Goal: Transaction & Acquisition: Purchase product/service

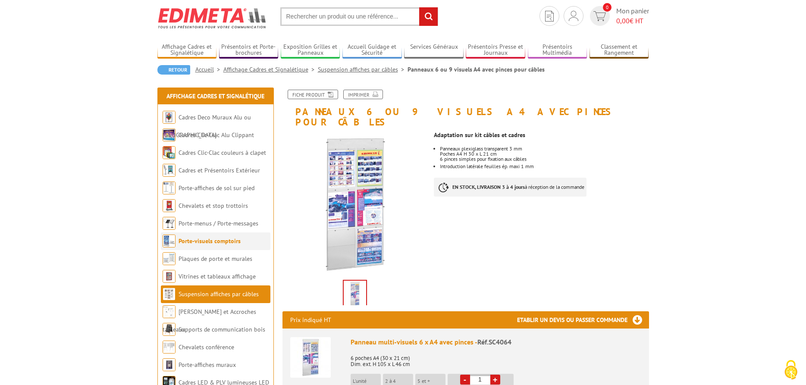
scroll to position [44, 0]
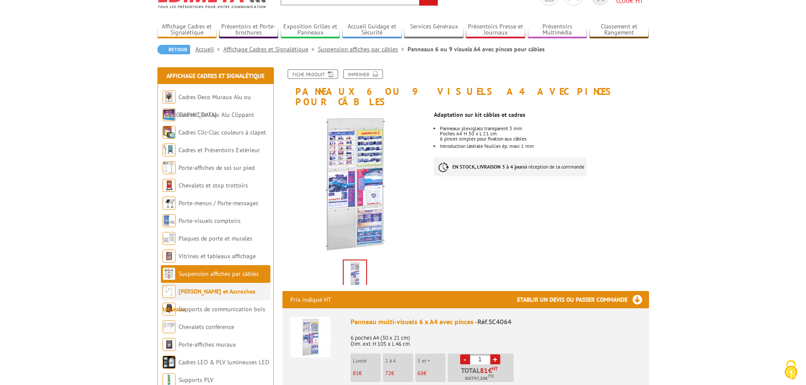
click at [213, 293] on link "[PERSON_NAME] et Accroches tableaux" at bounding box center [209, 300] width 93 height 25
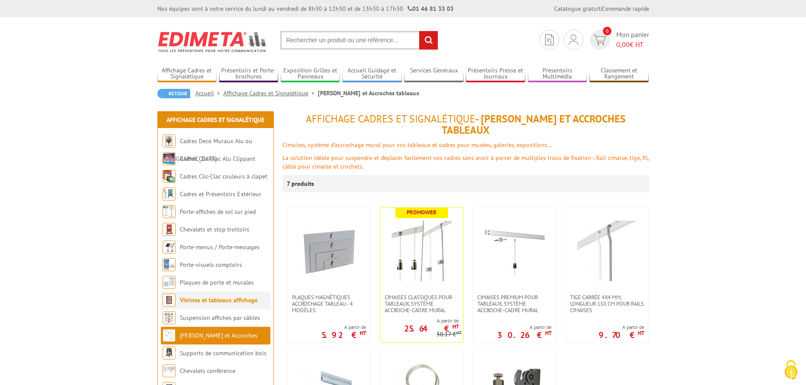
click at [211, 301] on link "Vitrines et tableaux affichage" at bounding box center [219, 300] width 78 height 8
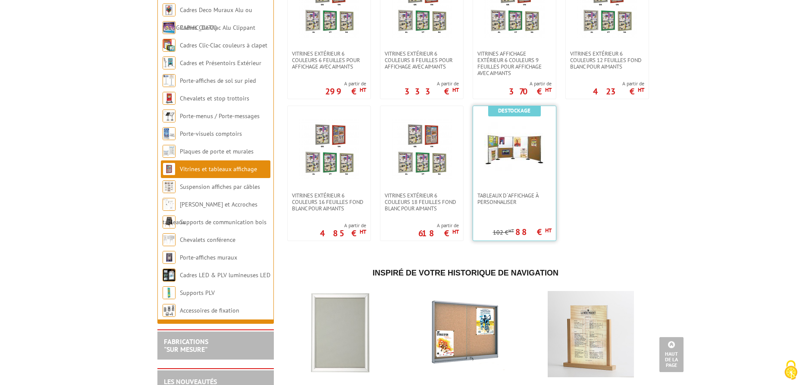
scroll to position [792, 0]
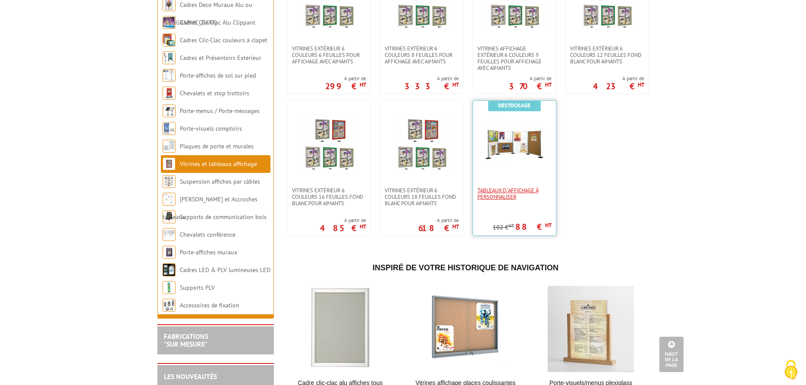
click at [494, 190] on span "Tableaux d´affichage à personnaliser" at bounding box center [515, 193] width 74 height 13
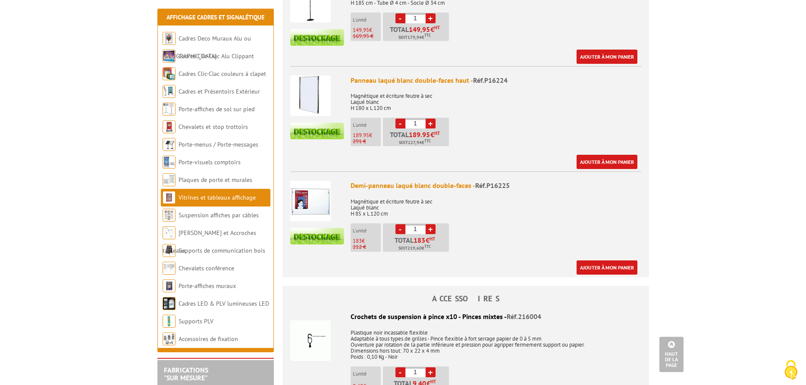
scroll to position [484, 0]
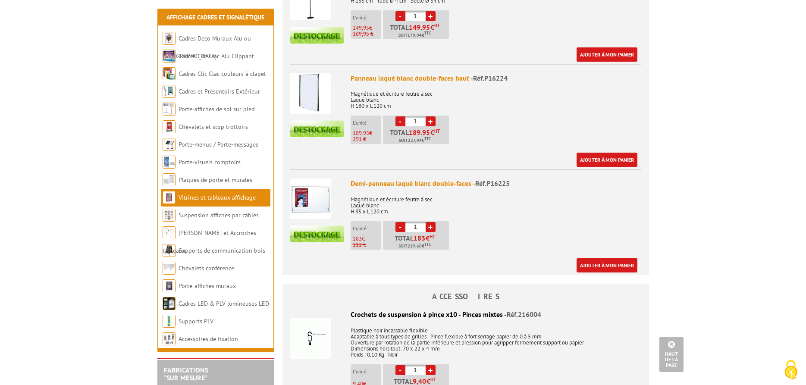
click at [590, 265] on link "Ajouter à mon panier" at bounding box center [607, 265] width 61 height 14
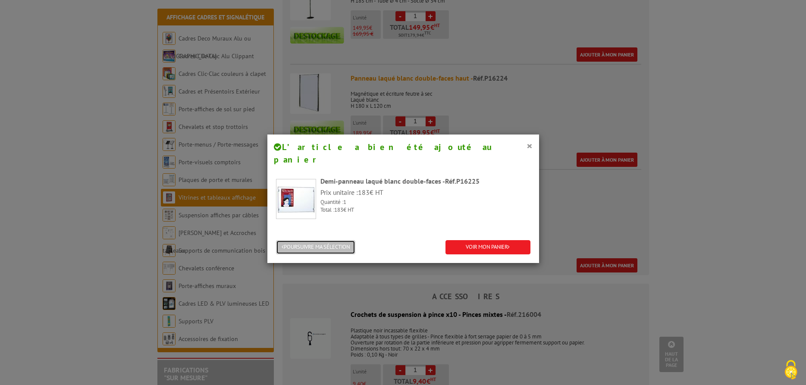
click at [315, 240] on button "POURSUIVRE MA SÉLECTION" at bounding box center [315, 247] width 79 height 14
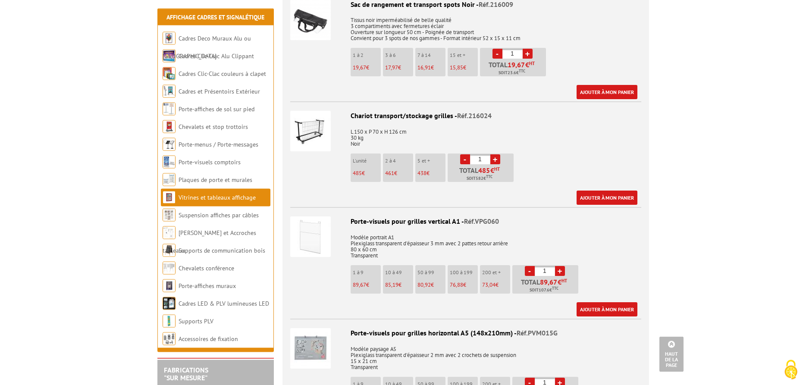
scroll to position [1804, 0]
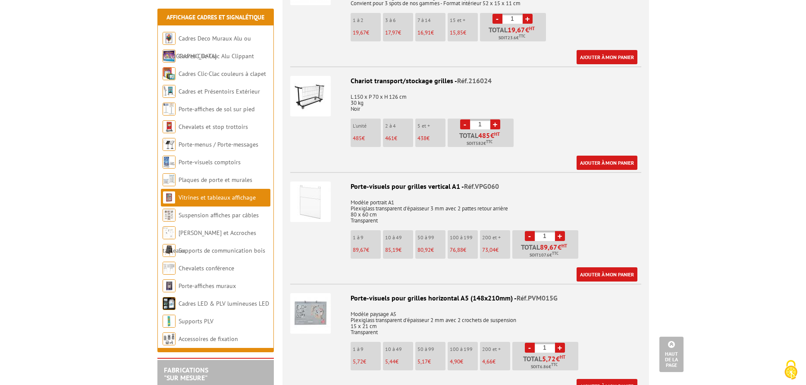
click at [307, 192] on img at bounding box center [310, 202] width 41 height 41
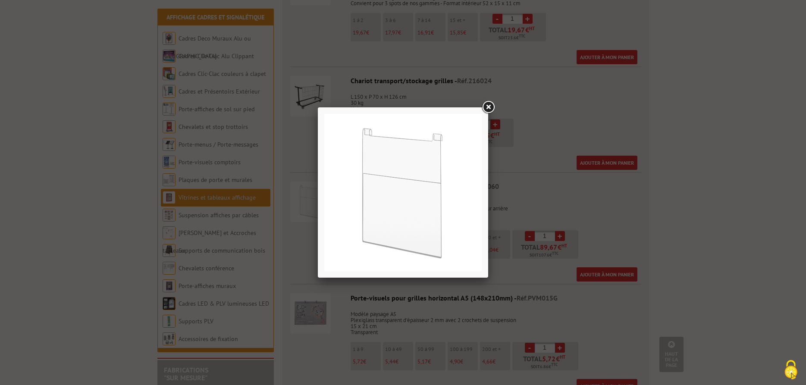
click at [491, 105] on link at bounding box center [489, 108] width 16 height 16
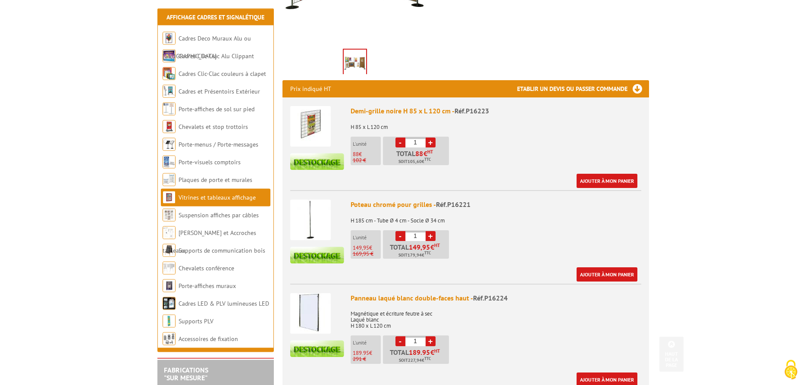
scroll to position [308, 0]
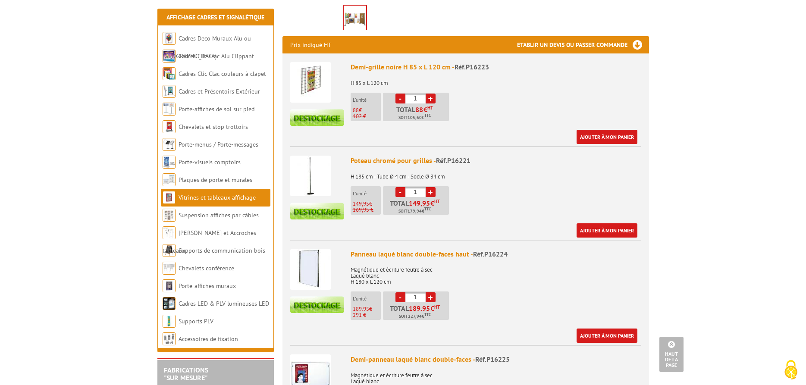
click at [430, 192] on link "+" at bounding box center [431, 192] width 10 height 10
type input "2"
click at [601, 229] on link "Ajouter à mon panier" at bounding box center [607, 230] width 61 height 14
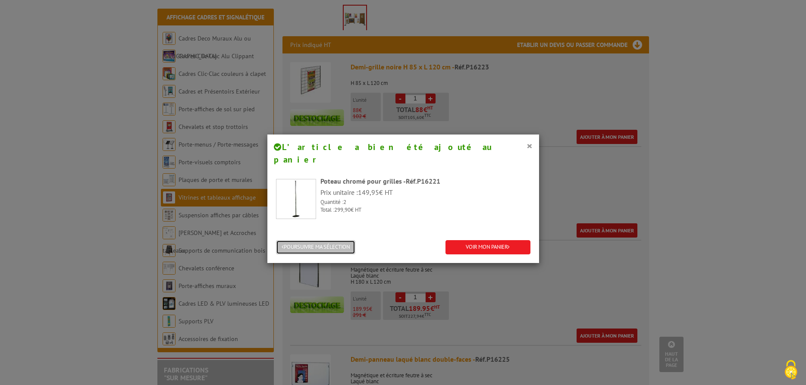
click at [331, 240] on button "POURSUIVRE MA SÉLECTION" at bounding box center [315, 247] width 79 height 14
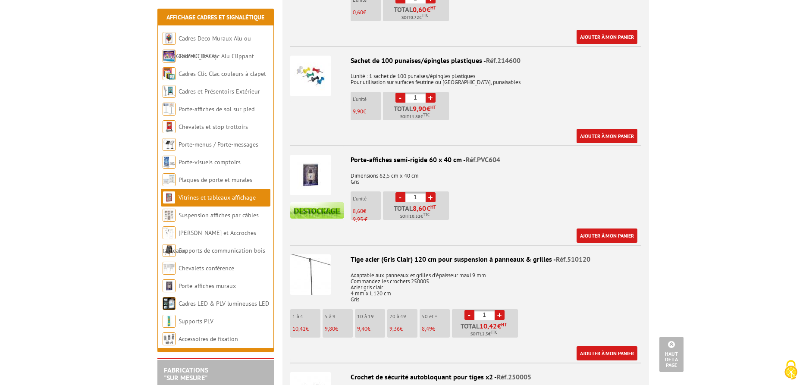
scroll to position [1100, 0]
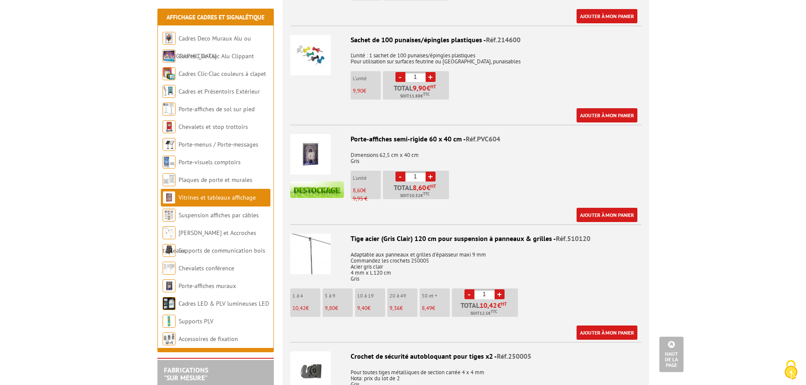
click at [432, 178] on link "+" at bounding box center [431, 177] width 10 height 10
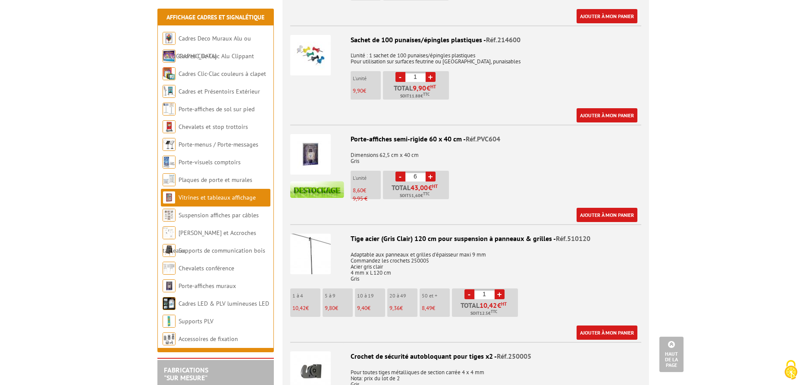
click at [432, 178] on link "+" at bounding box center [431, 177] width 10 height 10
type input "9"
click at [601, 212] on link "Ajouter à mon panier" at bounding box center [607, 215] width 61 height 14
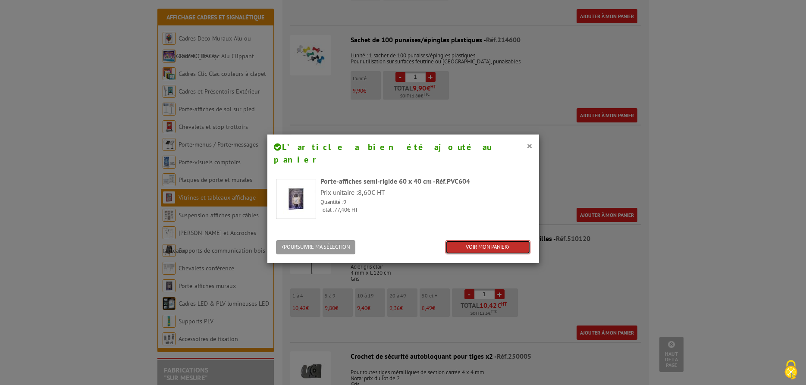
click at [500, 240] on link "VOIR MON PANIER" at bounding box center [488, 247] width 85 height 14
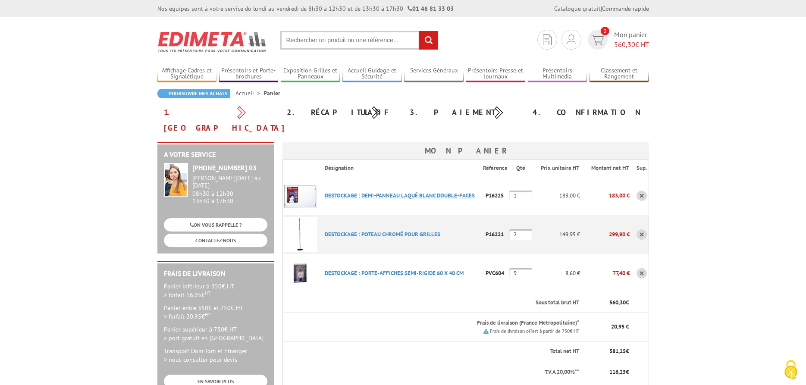
click at [383, 192] on link "DESTOCKAGE : DEMI-PANNEAU LAQUé BLANC DOUBLE-FACES" at bounding box center [400, 195] width 150 height 7
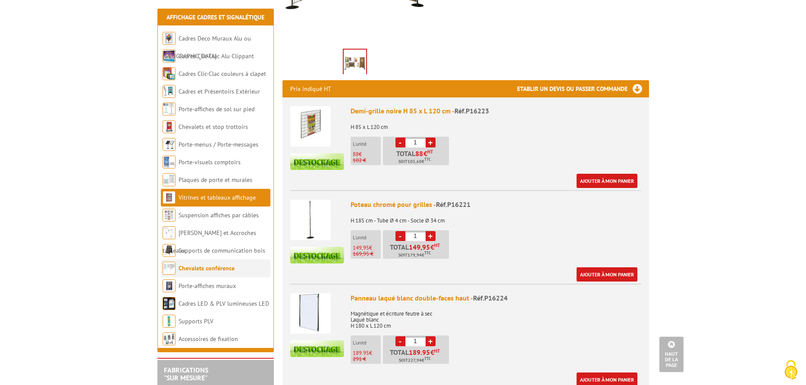
scroll to position [352, 0]
